Goal: Information Seeking & Learning: Learn about a topic

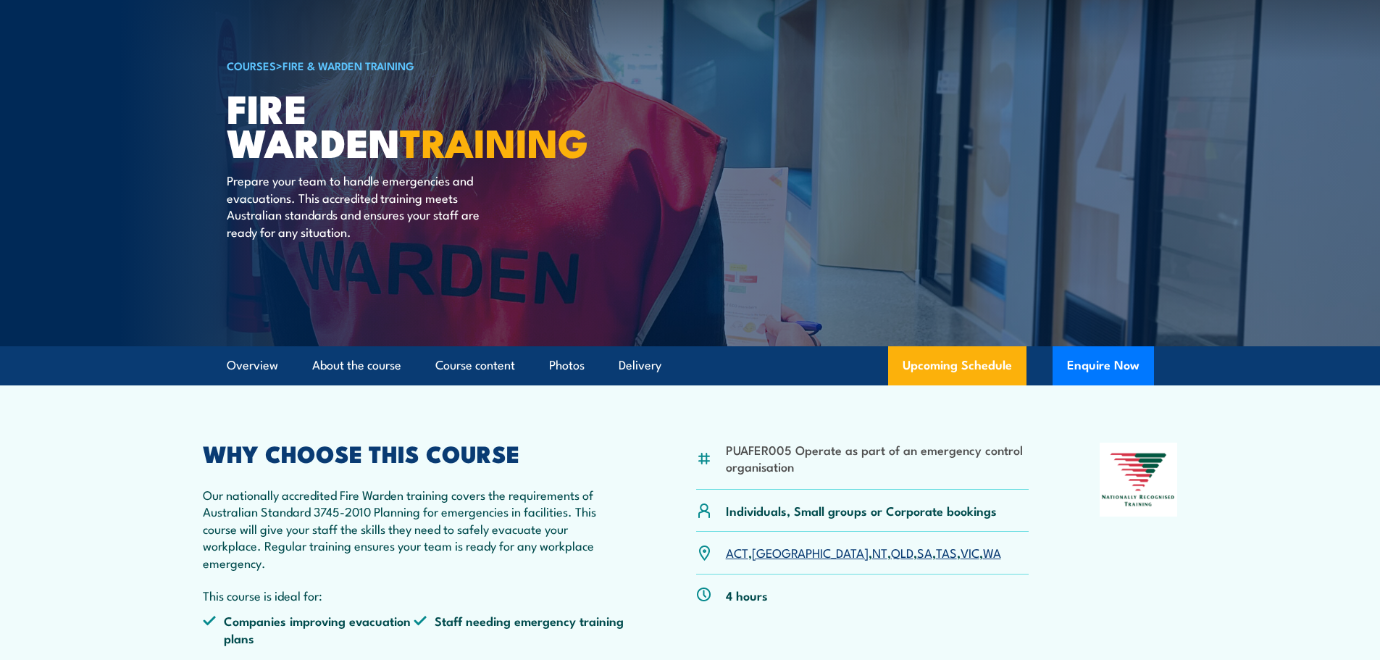
scroll to position [145, 0]
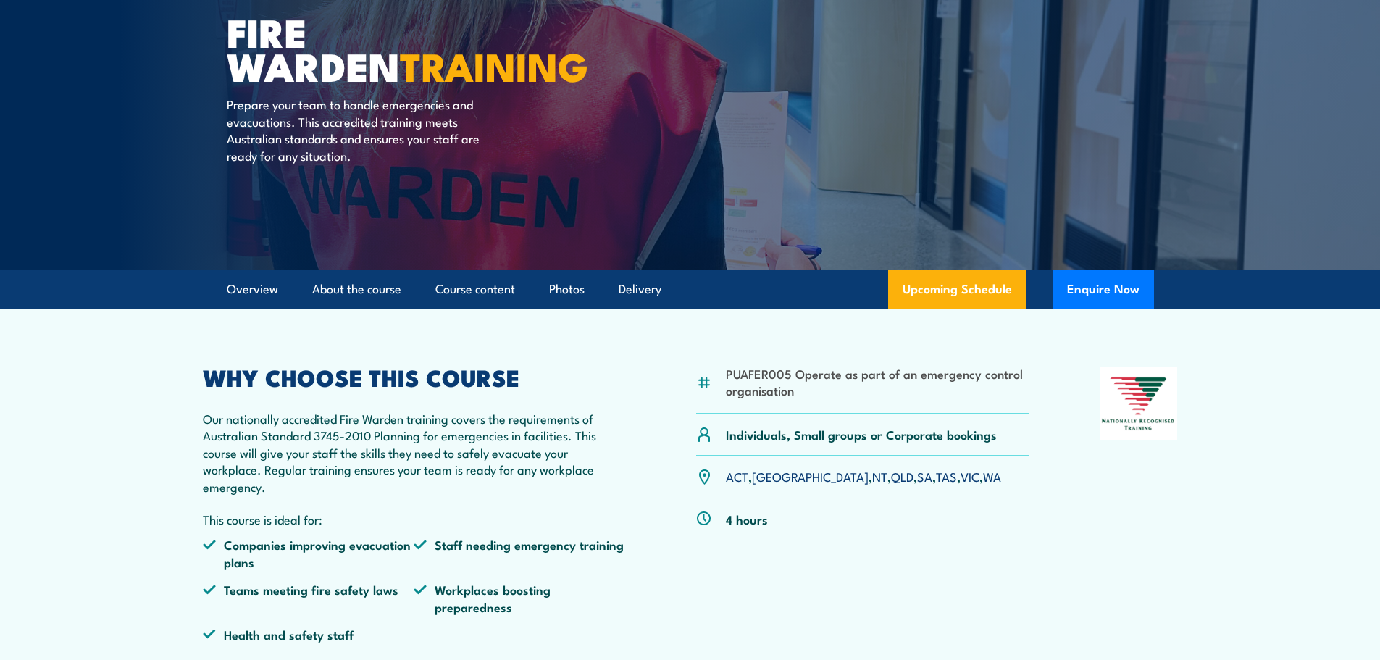
click at [917, 477] on link "SA" at bounding box center [924, 475] width 15 height 17
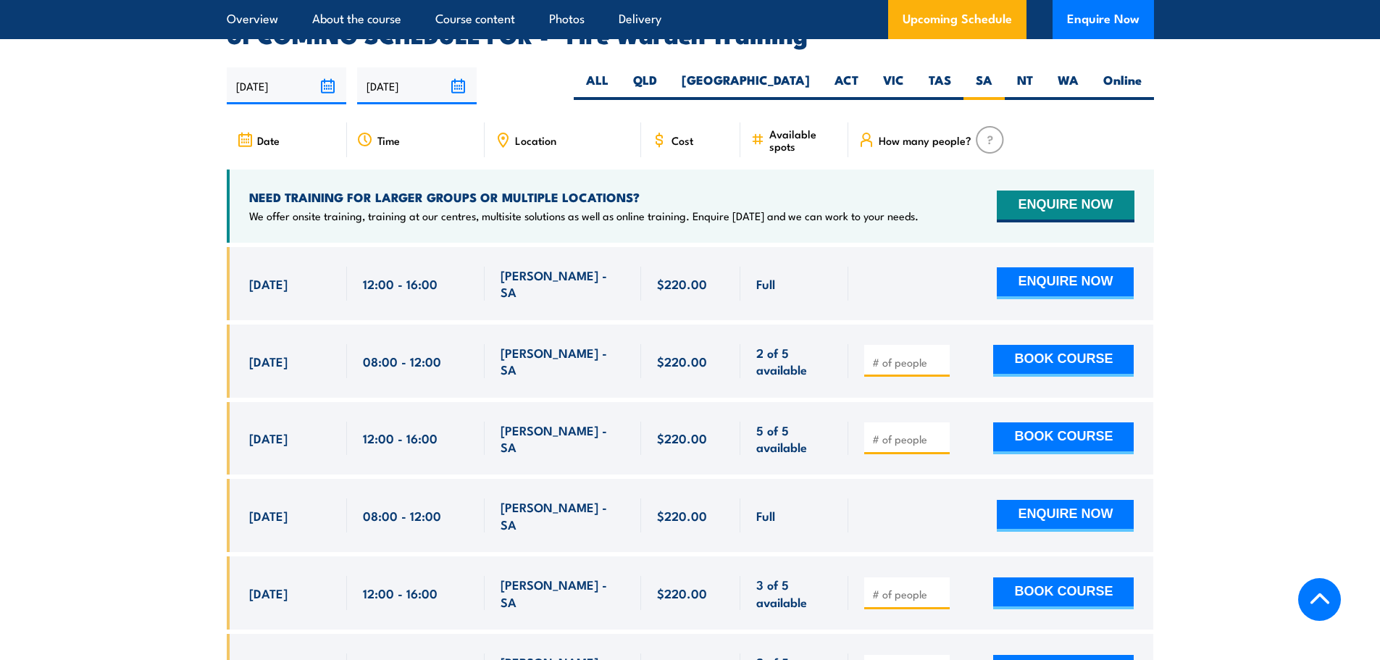
scroll to position [2693, 0]
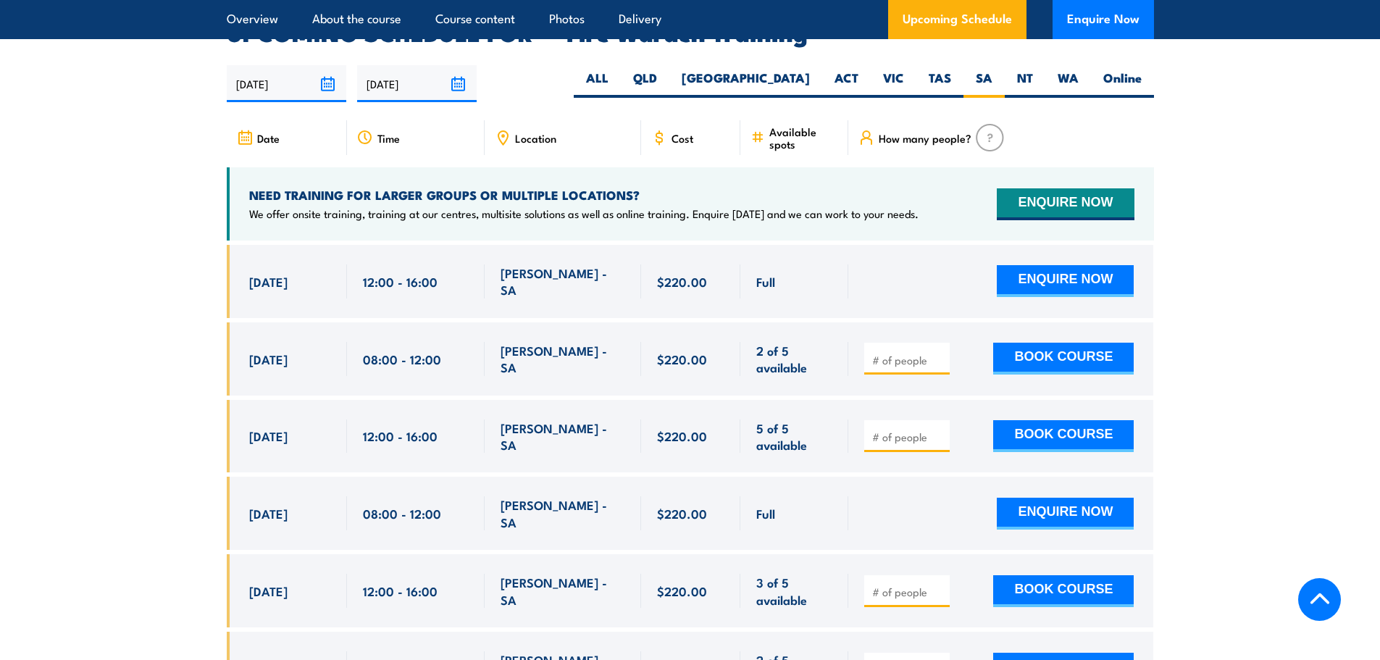
click at [535, 132] on span "Location" at bounding box center [535, 138] width 41 height 12
click at [515, 132] on span "Location" at bounding box center [535, 138] width 41 height 12
click at [508, 130] on icon at bounding box center [503, 138] width 16 height 16
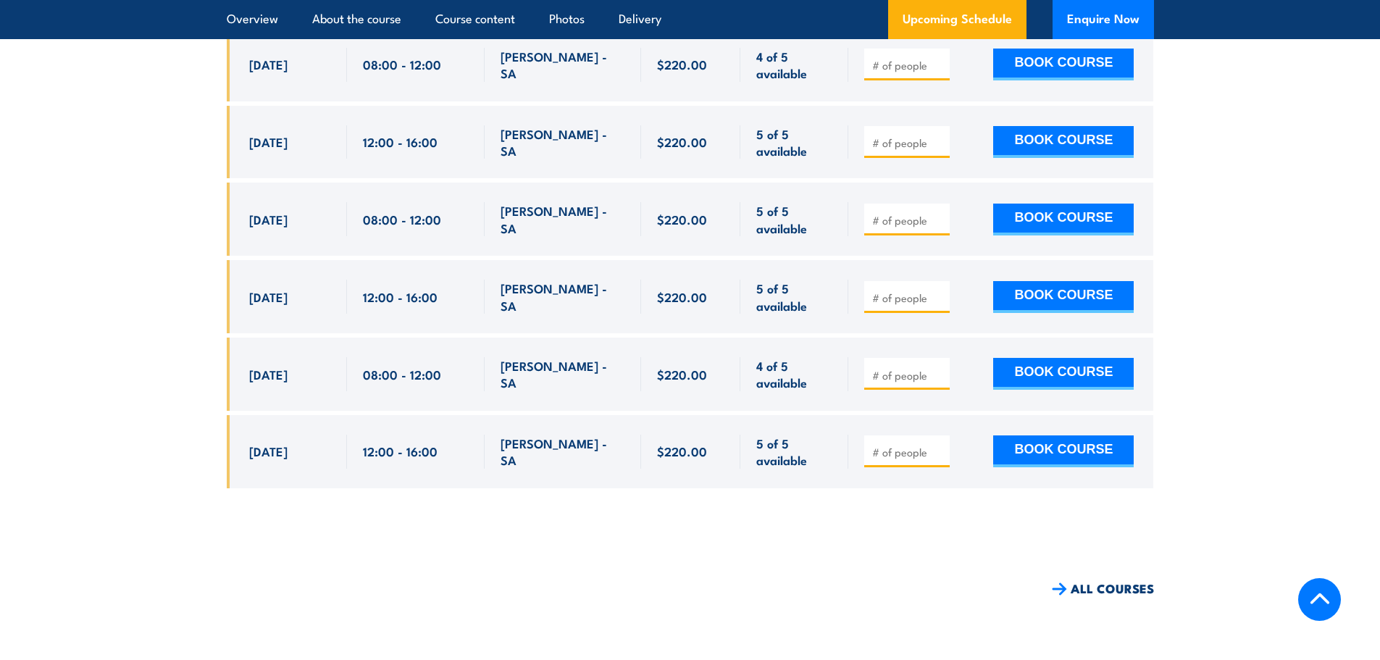
scroll to position [3562, 0]
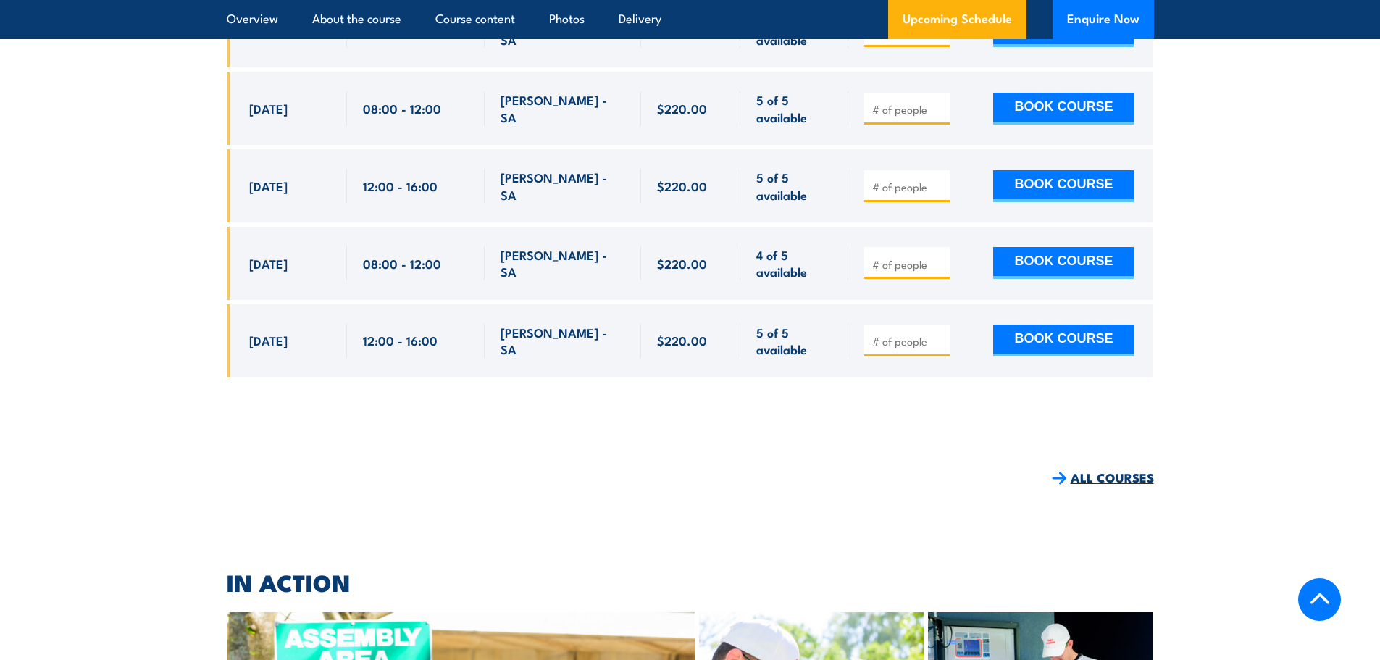
click at [1093, 469] on link "ALL COURSES" at bounding box center [1103, 477] width 102 height 17
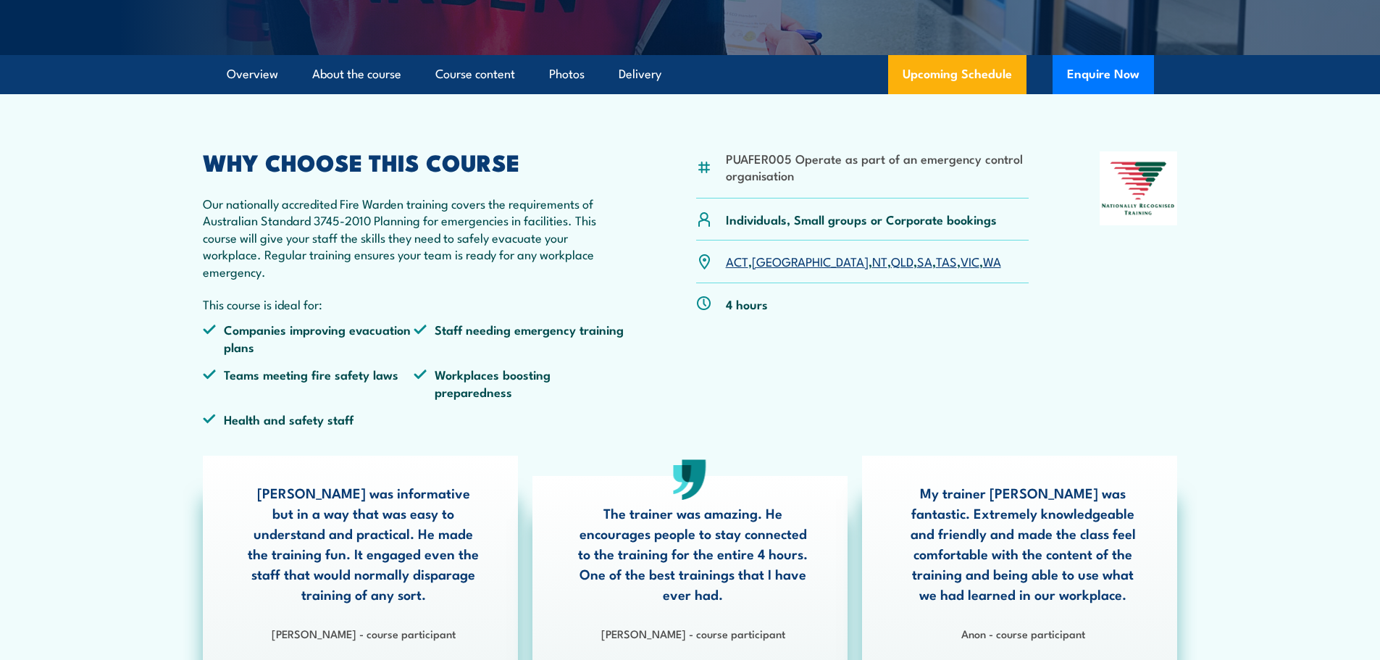
scroll to position [362, 0]
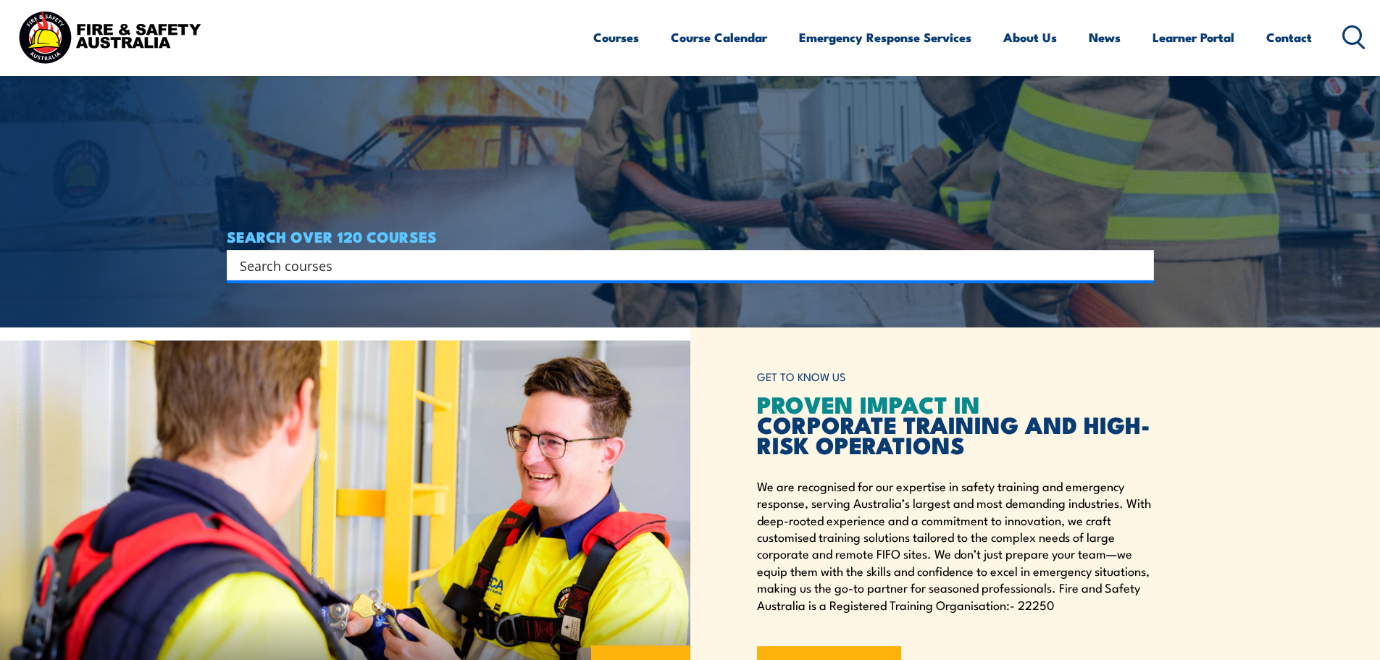
scroll to position [72, 0]
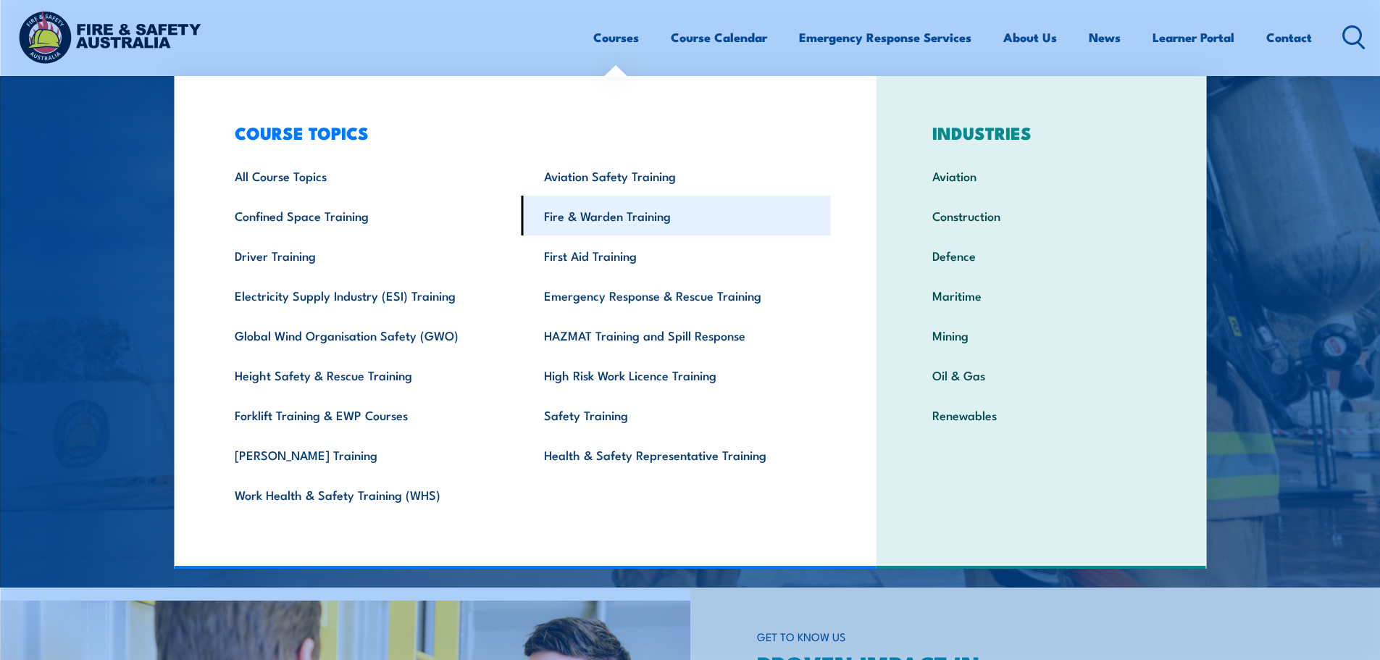
click at [583, 211] on link "Fire & Warden Training" at bounding box center [675, 216] width 309 height 40
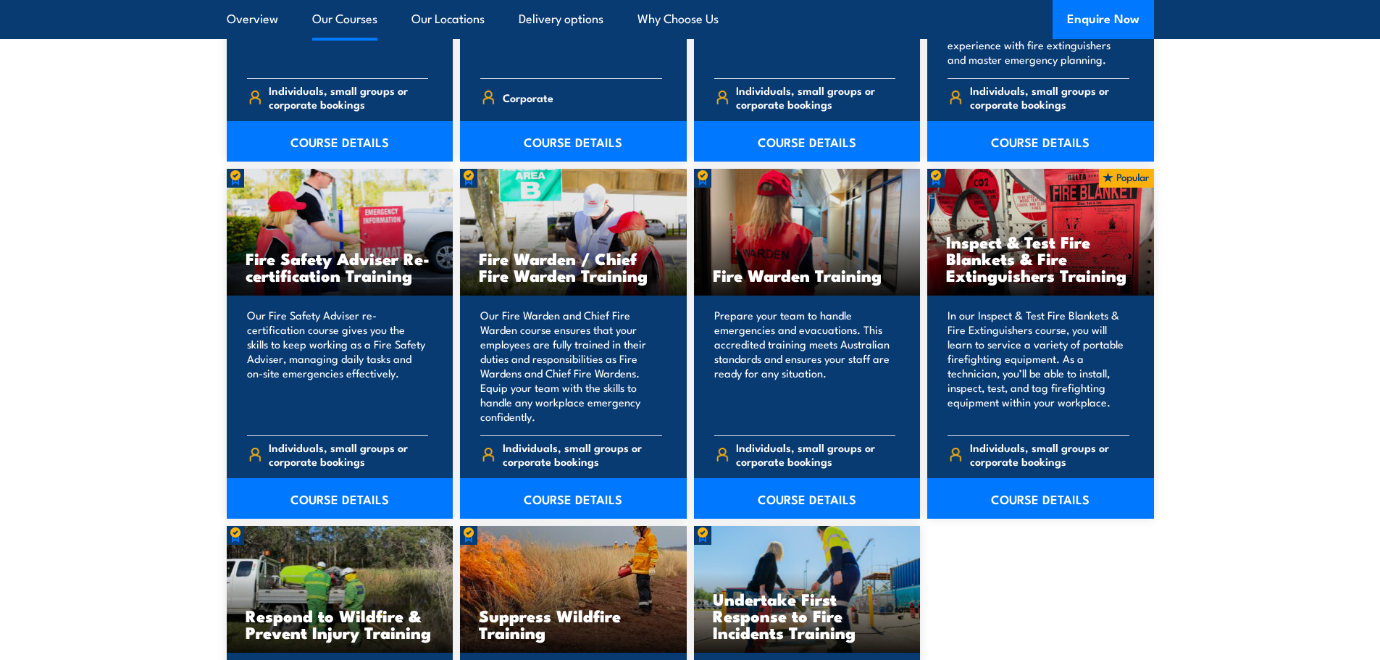
scroll to position [1810, 0]
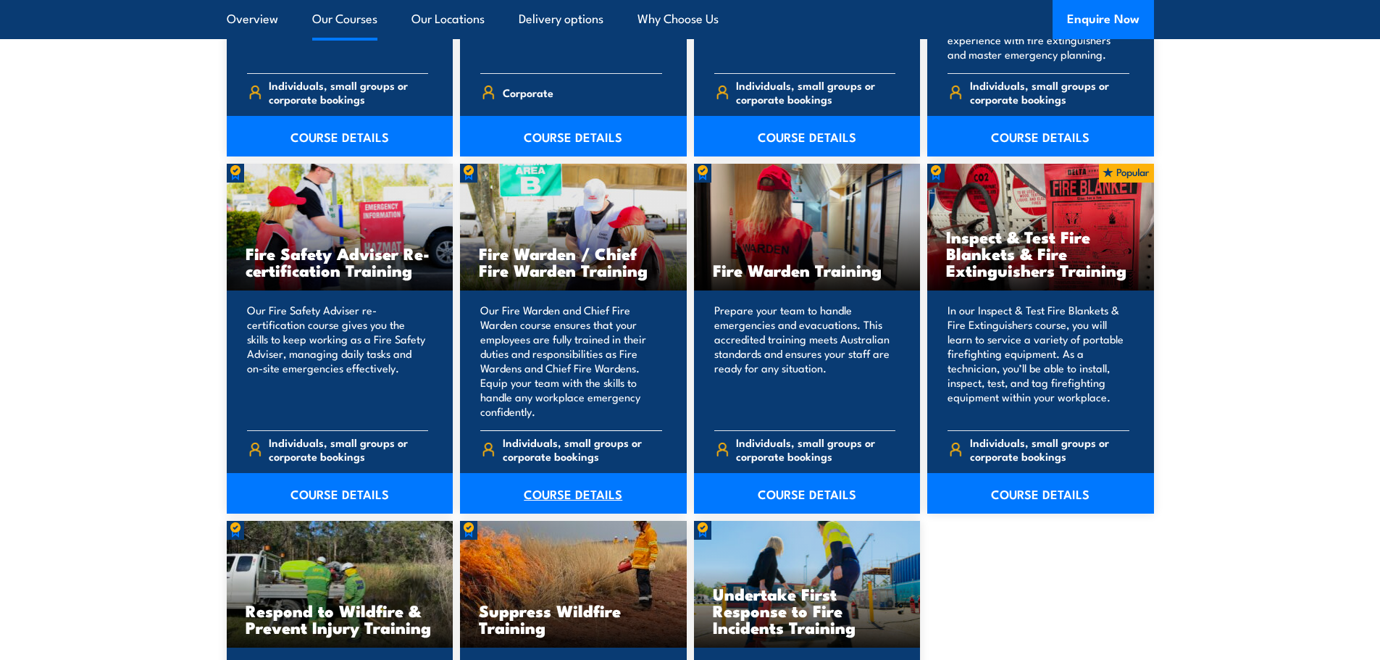
click at [553, 492] on link "COURSE DETAILS" at bounding box center [573, 493] width 227 height 41
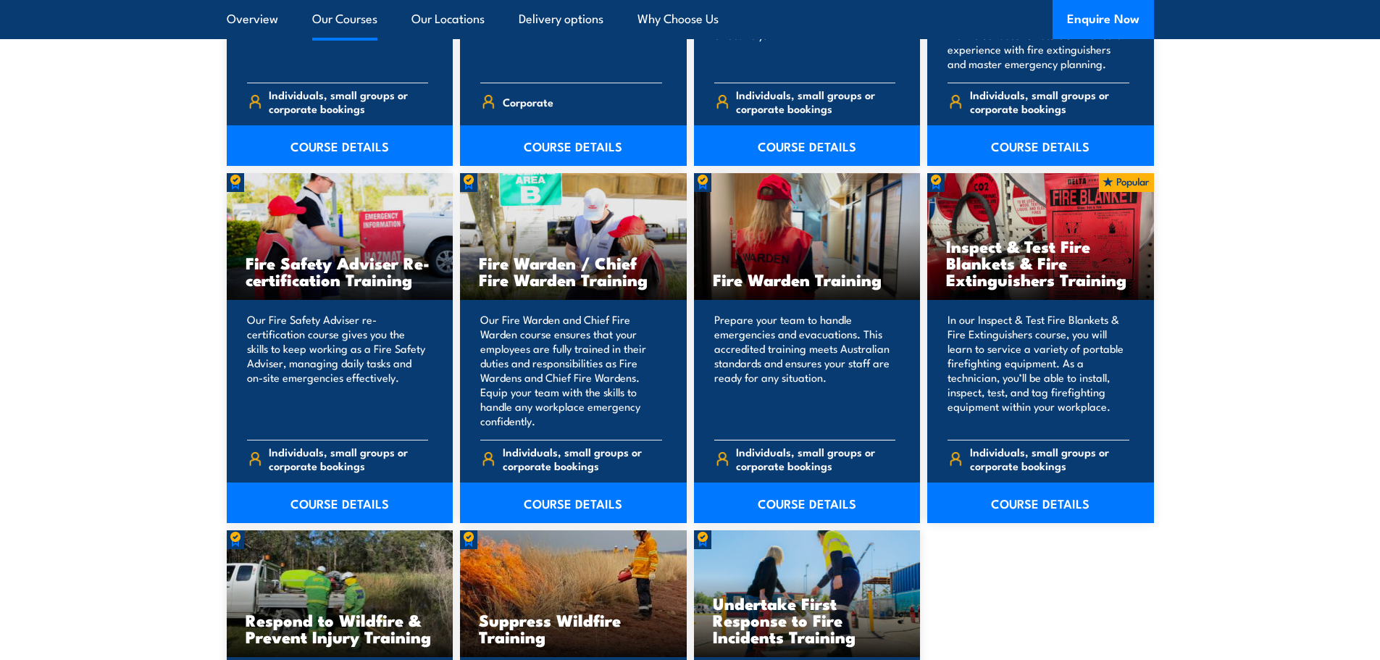
scroll to position [1810, 0]
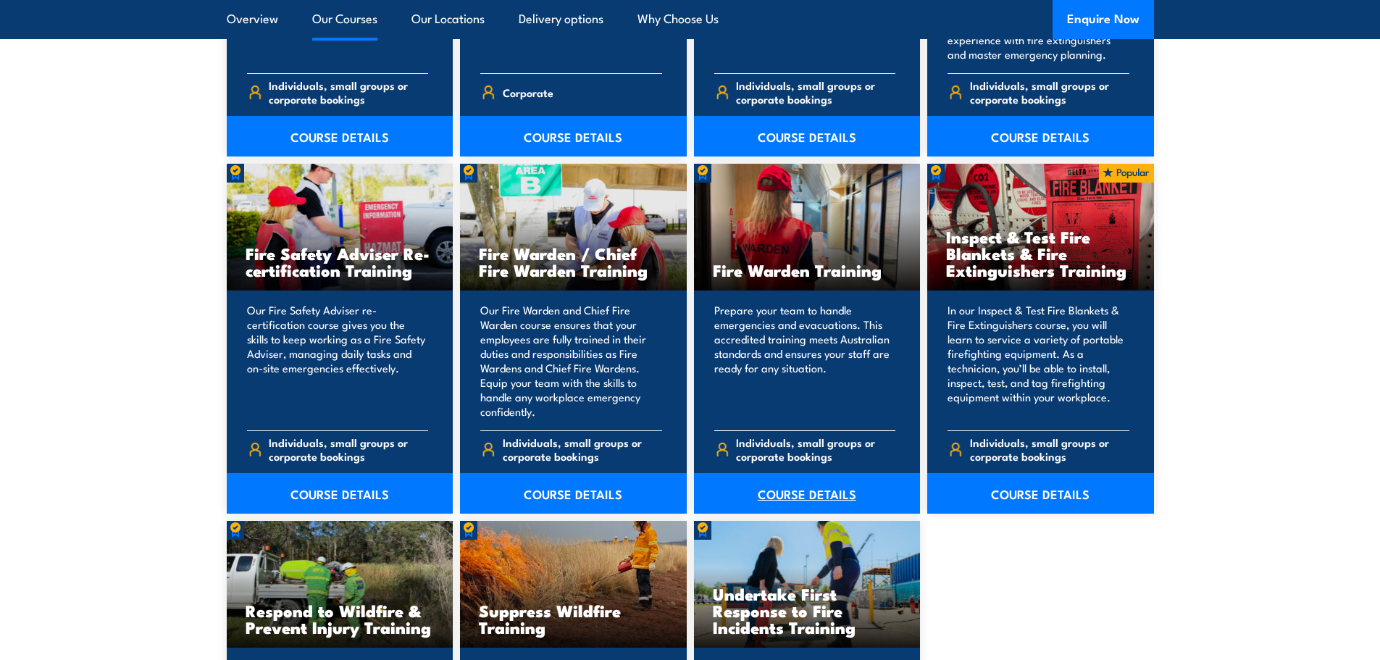
click at [799, 492] on link "COURSE DETAILS" at bounding box center [807, 493] width 227 height 41
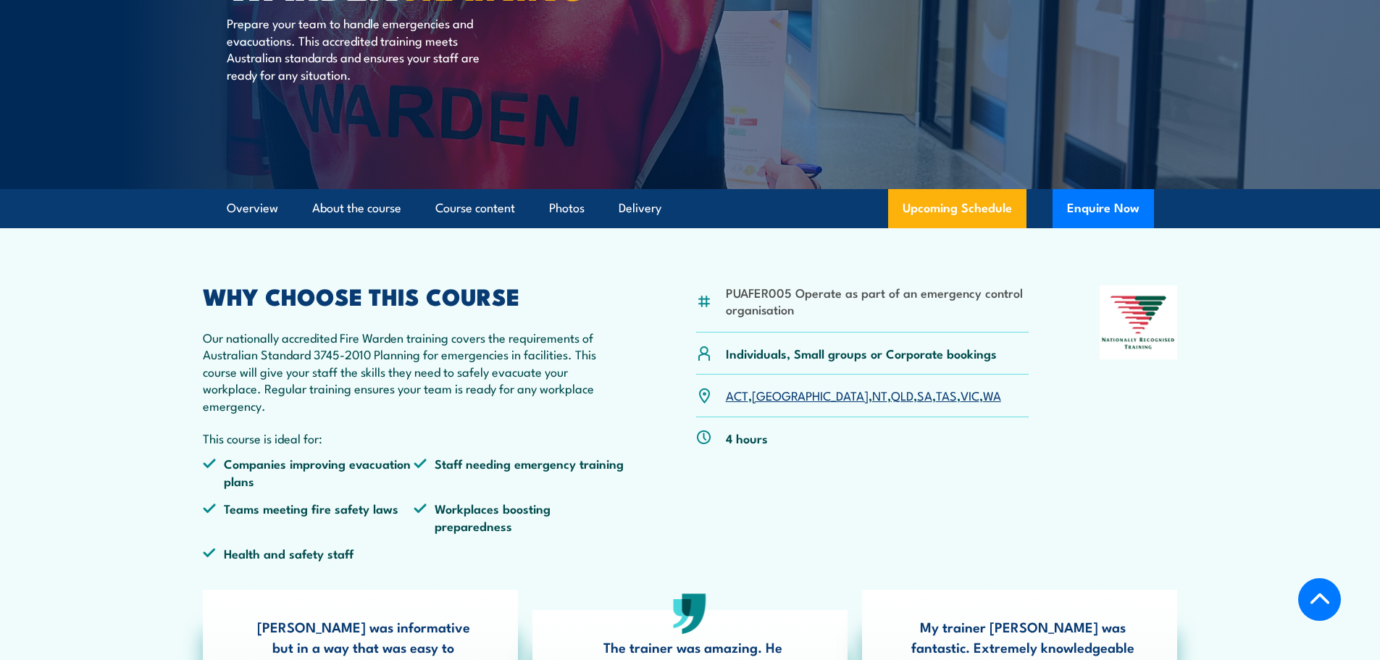
scroll to position [290, 0]
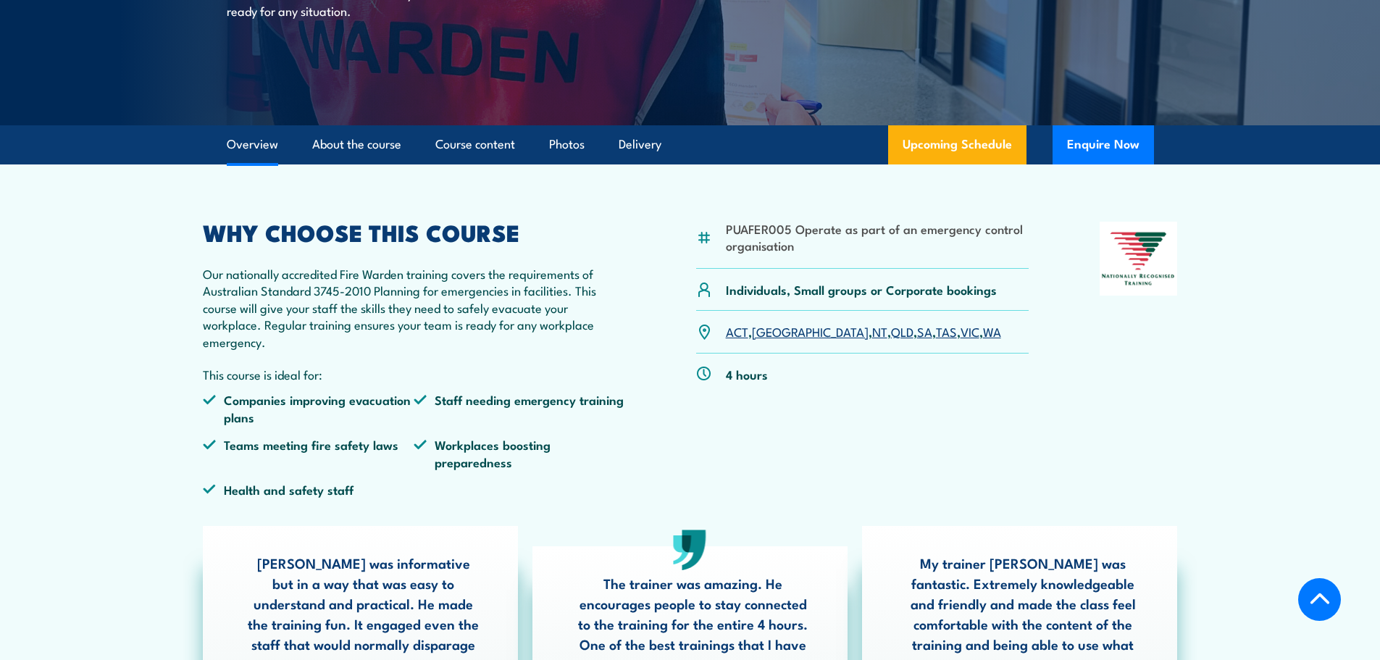
click at [917, 333] on link "SA" at bounding box center [924, 330] width 15 height 17
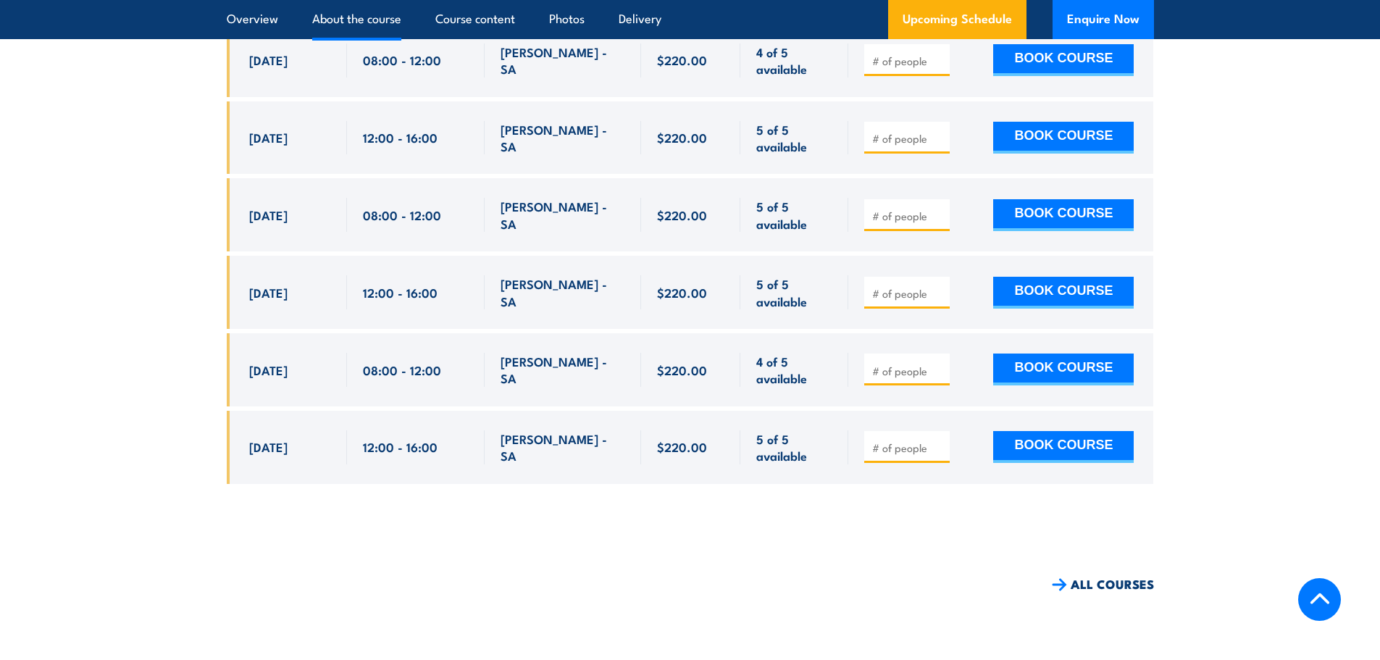
scroll to position [3417, 0]
